Goal: Find specific page/section: Find specific page/section

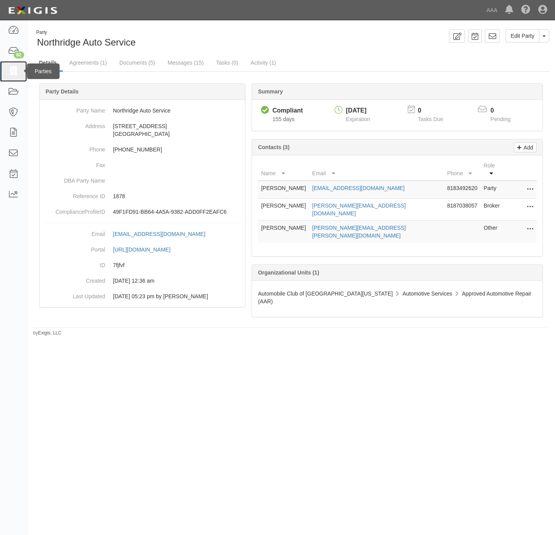
click at [10, 71] on icon at bounding box center [13, 71] width 11 height 9
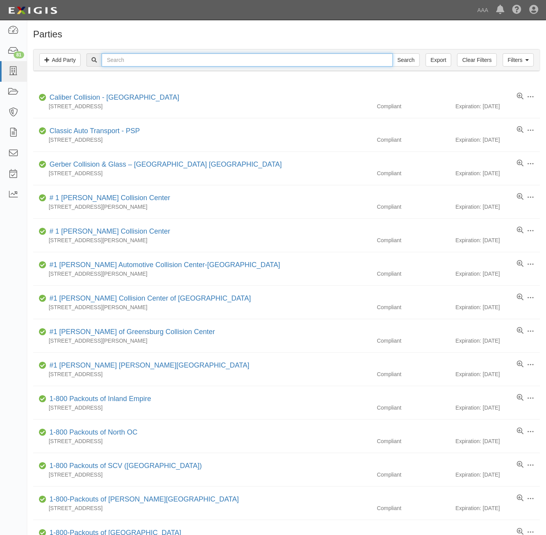
click at [117, 63] on input "text" at bounding box center [247, 59] width 291 height 13
paste input "Lara's Tow S"
type input "[PERSON_NAME] Tow"
click at [392, 53] on input "Search" at bounding box center [405, 59] width 27 height 13
